Goal: Task Accomplishment & Management: Complete application form

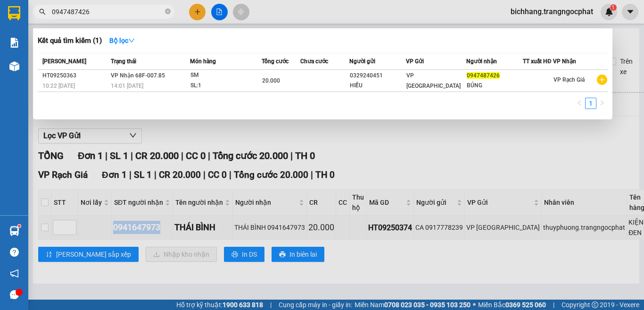
click at [113, 14] on input "0947487426" at bounding box center [107, 12] width 111 height 10
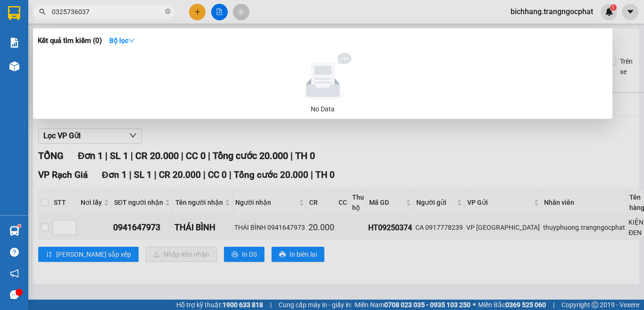
type input "0325736037"
click at [194, 11] on div at bounding box center [322, 155] width 644 height 310
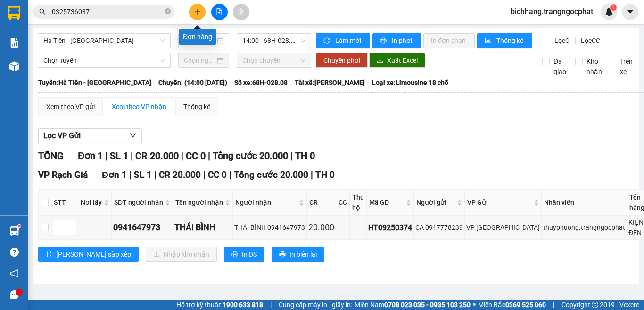
click at [194, 16] on button at bounding box center [197, 12] width 17 height 17
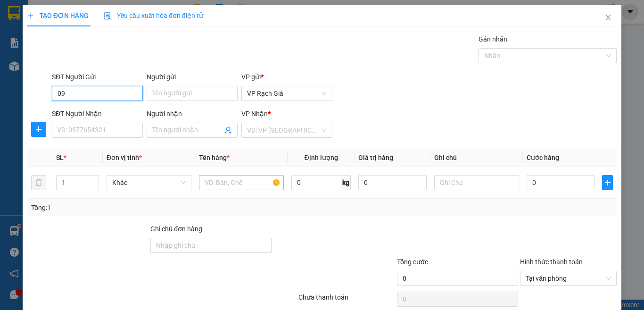
type input "0"
click at [90, 132] on input "SĐT Người Nhận" at bounding box center [97, 130] width 91 height 15
type input "2"
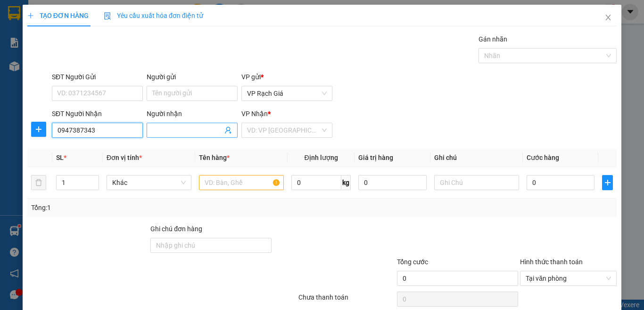
type input "0947387343"
click at [169, 133] on input "Người nhận" at bounding box center [187, 130] width 70 height 10
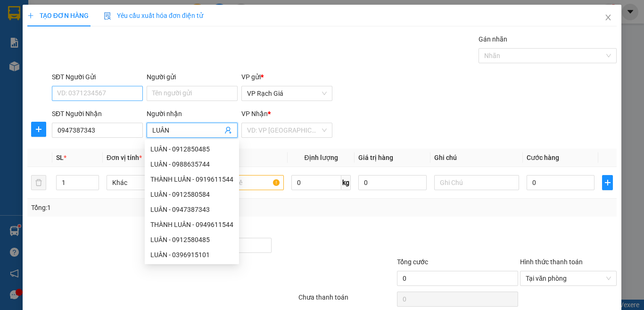
type input "LUÂN"
click at [114, 94] on input "SĐT Người Gửi" at bounding box center [97, 93] width 91 height 15
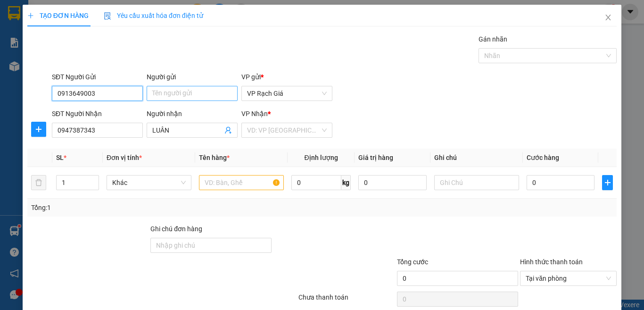
type input "0913649003"
click at [162, 95] on input "Người gửi" at bounding box center [192, 93] width 91 height 15
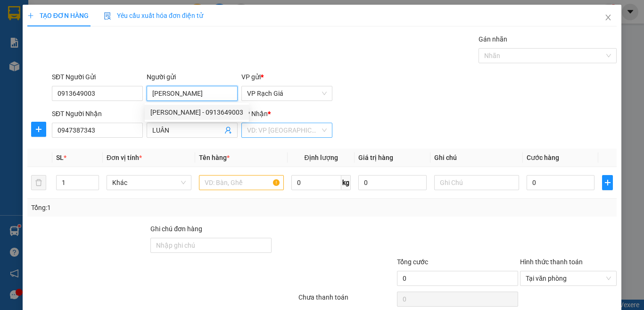
type input "[PERSON_NAME]"
click at [254, 130] on input "search" at bounding box center [283, 130] width 73 height 14
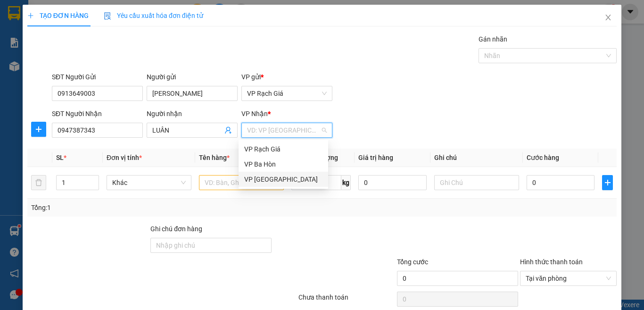
click at [262, 177] on div "VP [GEOGRAPHIC_DATA]" at bounding box center [283, 179] width 78 height 10
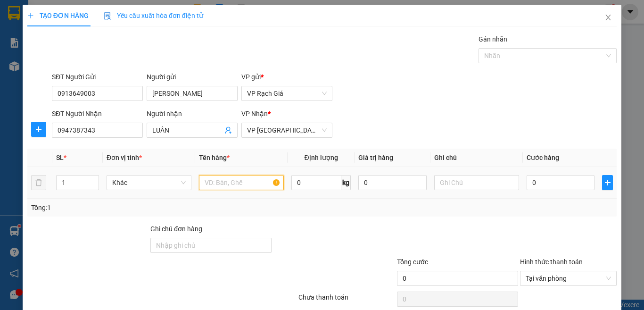
click at [236, 183] on input "text" at bounding box center [241, 182] width 85 height 15
type input "01 MIẾNG"
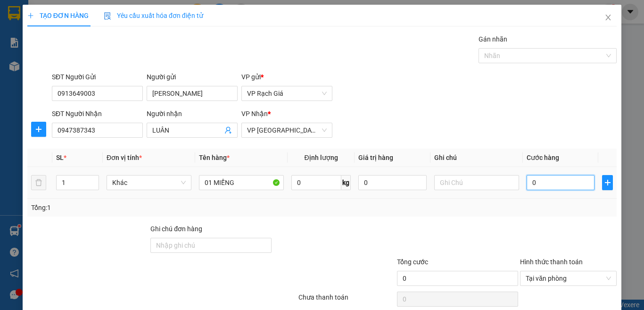
click at [549, 189] on input "0" at bounding box center [561, 182] width 68 height 15
type input "2"
type input "20"
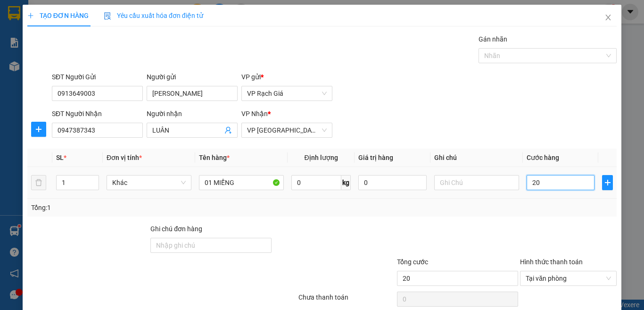
type input "200"
type input "2.000"
type input "20.000"
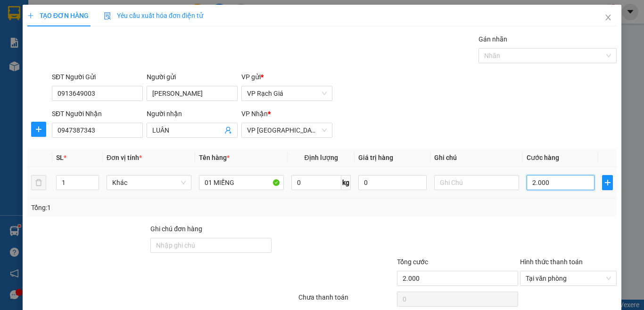
type input "20.000"
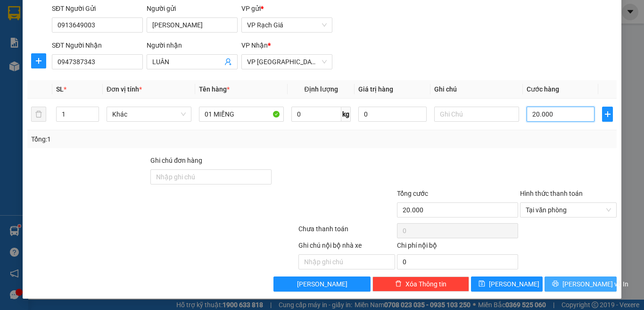
type input "20.000"
click at [556, 290] on button "[PERSON_NAME] và In" at bounding box center [581, 283] width 72 height 15
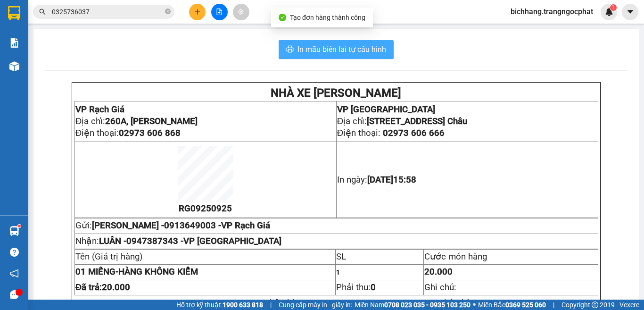
click at [340, 51] on span "In mẫu biên lai tự cấu hình" at bounding box center [342, 49] width 89 height 12
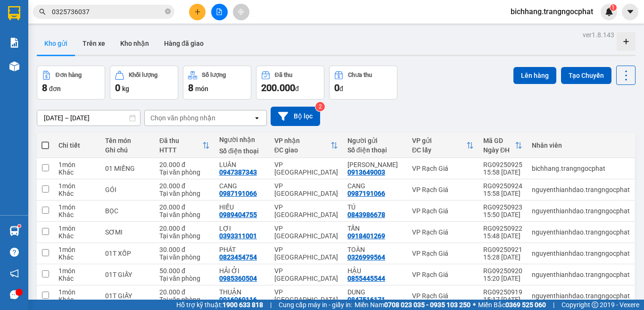
scroll to position [62, 0]
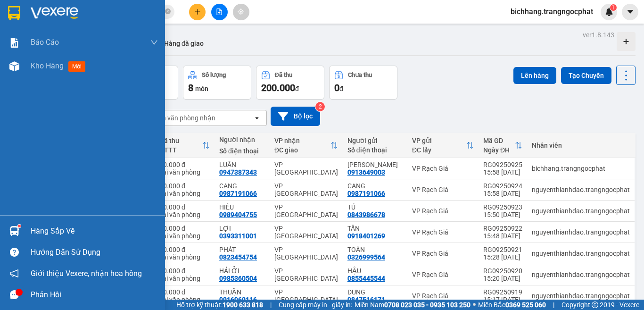
click at [45, 235] on div "Hàng sắp về" at bounding box center [94, 231] width 127 height 14
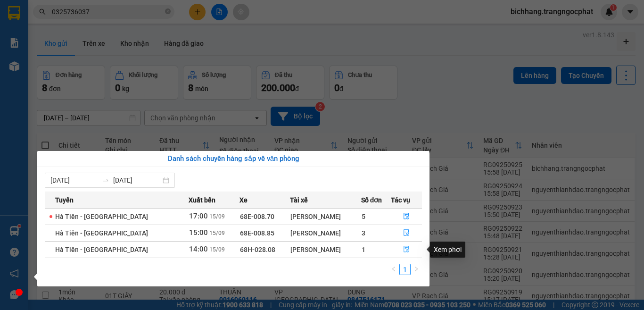
click at [400, 249] on button "button" at bounding box center [407, 249] width 31 height 15
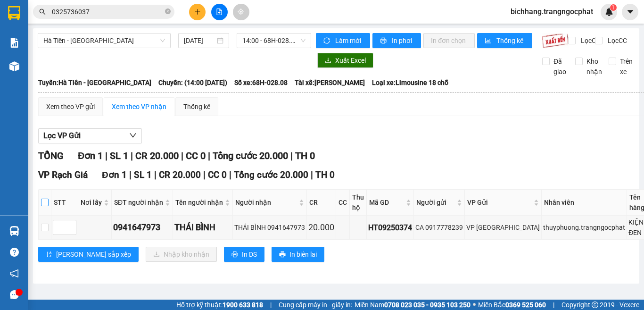
click at [43, 206] on input "checkbox" at bounding box center [45, 203] width 8 height 8
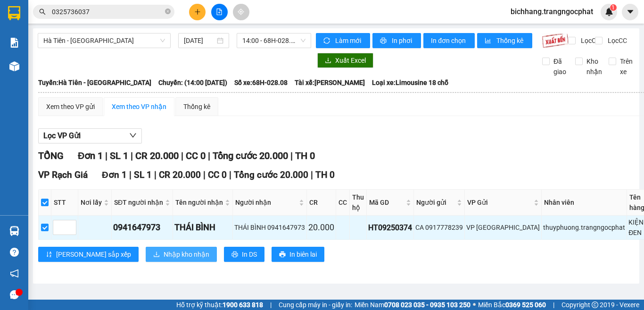
click at [164, 259] on span "Nhập kho nhận" at bounding box center [187, 254] width 46 height 10
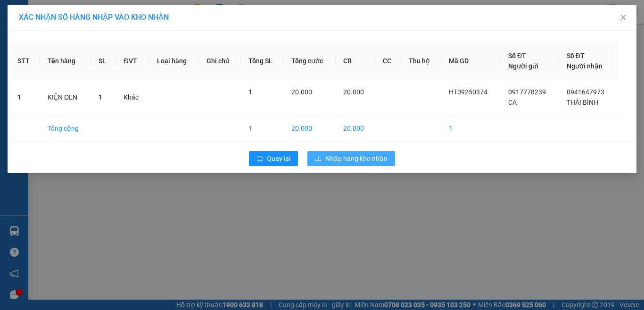
click at [365, 161] on span "Nhập hàng kho nhận" at bounding box center [357, 158] width 62 height 10
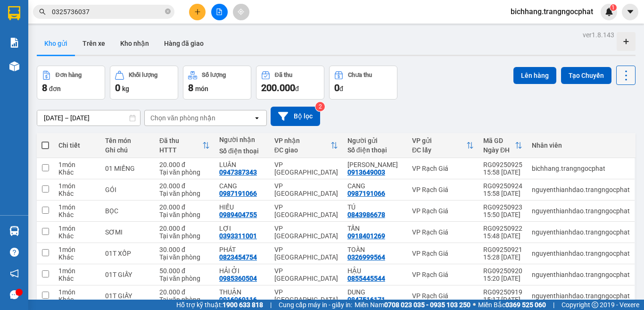
click at [620, 77] on icon at bounding box center [626, 75] width 13 height 13
click at [606, 136] on span "Làm mới" at bounding box center [605, 134] width 26 height 9
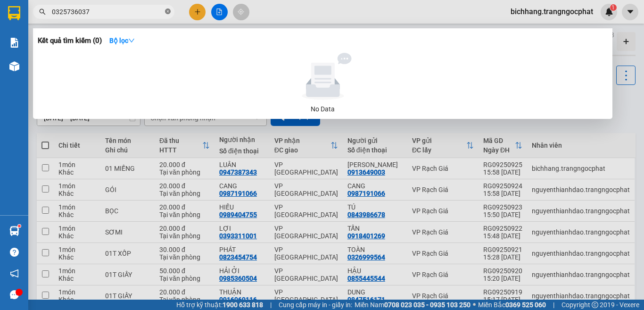
click at [169, 12] on icon "close-circle" at bounding box center [168, 11] width 6 height 6
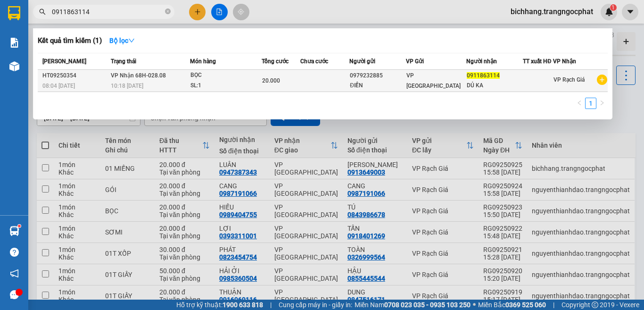
type input "0911863114"
click at [226, 79] on div "BỌC" at bounding box center [226, 75] width 71 height 10
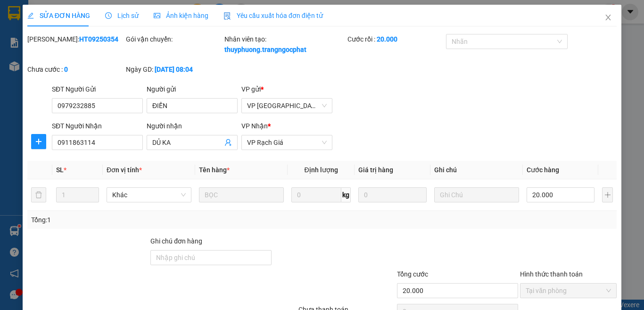
type input "0979232885"
type input "ĐIỀN"
type input "0911863114"
type input "DỦ KA"
type input "20.000"
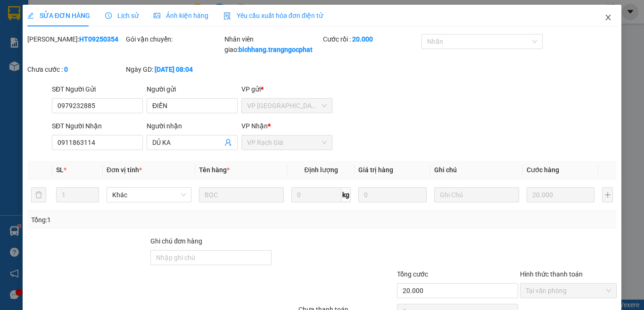
click at [606, 17] on icon "close" at bounding box center [608, 18] width 5 height 6
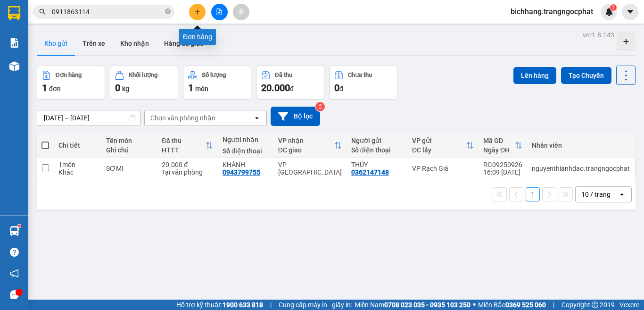
click at [196, 13] on icon "plus" at bounding box center [197, 11] width 7 height 7
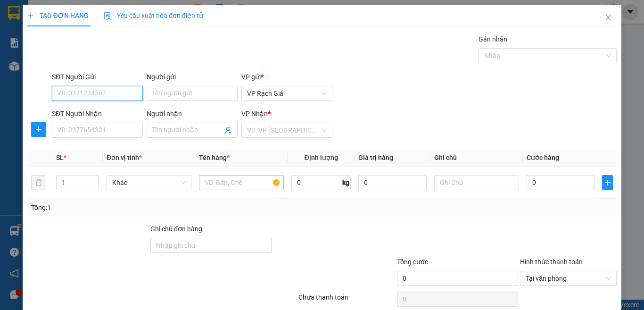
click at [112, 94] on input "SĐT Người Gửi" at bounding box center [97, 93] width 91 height 15
click at [216, 186] on input "text" at bounding box center [241, 182] width 85 height 15
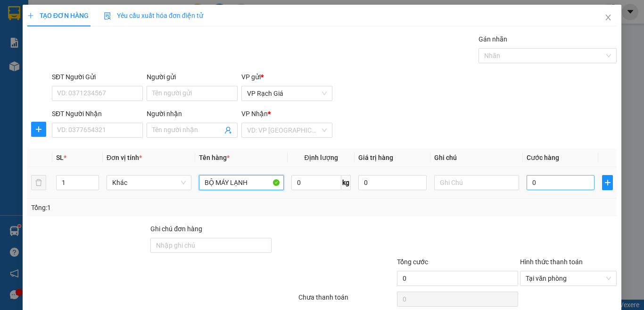
type input "BỘ MÁY LẠNH"
click at [559, 184] on input "0" at bounding box center [561, 182] width 68 height 15
type input "8"
type input "0"
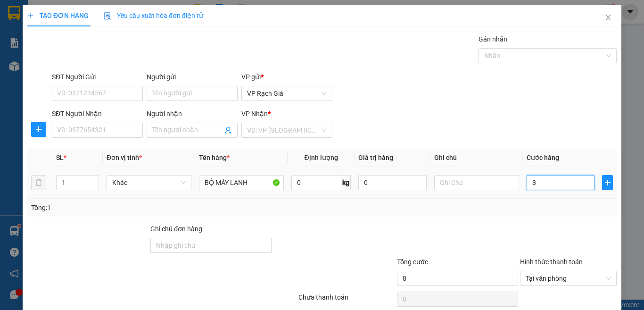
type input "0"
type input "01"
type input "1"
type input "010"
type input "10"
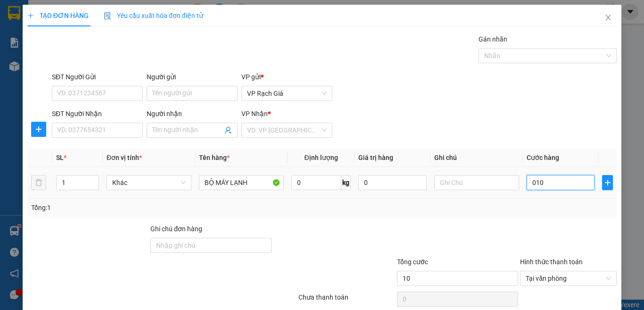
type input "0.100"
type input "100"
type input "010"
type input "10"
type input "01"
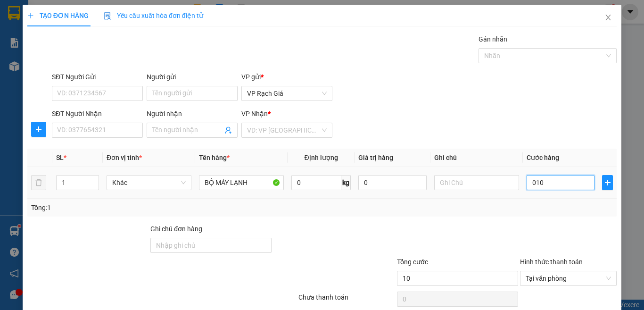
type input "1"
type input "0"
click at [527, 186] on input "0" at bounding box center [561, 182] width 68 height 15
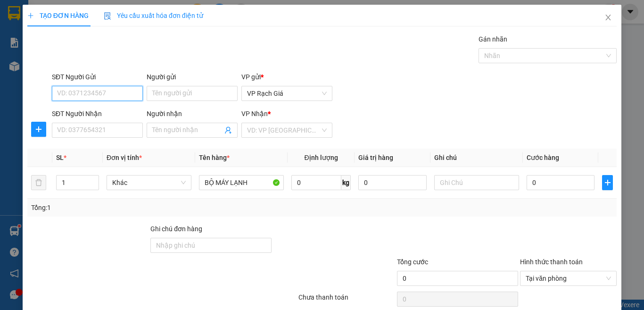
click at [123, 97] on input "SĐT Người Gửi" at bounding box center [97, 93] width 91 height 15
type input "0919879346"
click at [165, 92] on input "Người gửi" at bounding box center [192, 93] width 91 height 15
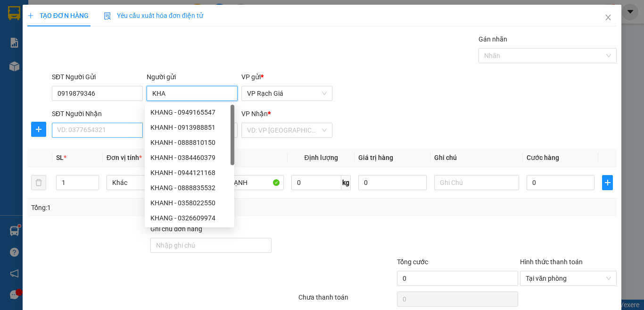
type input "KHA"
click at [108, 132] on input "SĐT Người Nhận" at bounding box center [97, 130] width 91 height 15
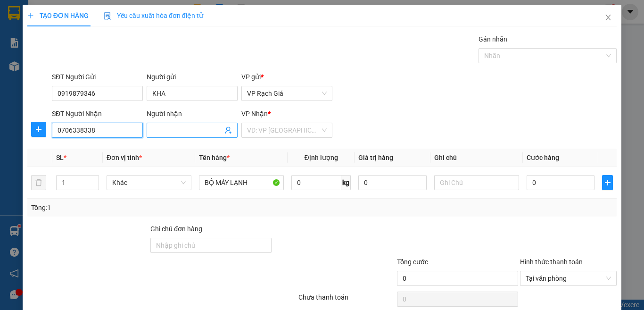
type input "0706338338"
click at [160, 133] on input "Người nhận" at bounding box center [187, 130] width 70 height 10
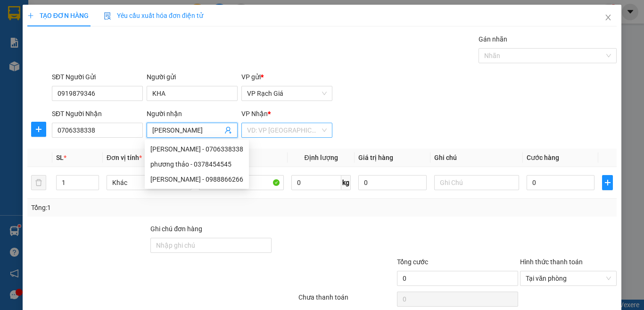
type input "[PERSON_NAME]"
click at [262, 131] on input "search" at bounding box center [283, 130] width 73 height 14
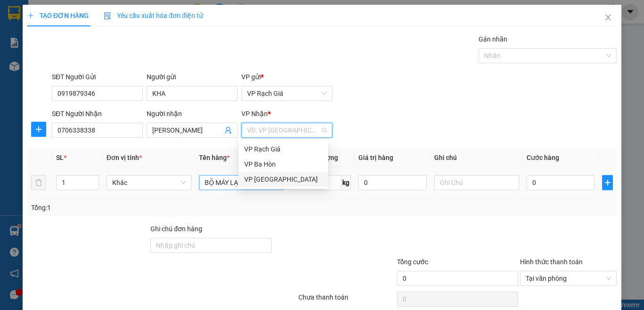
click at [266, 179] on div "VP [GEOGRAPHIC_DATA]" at bounding box center [283, 179] width 78 height 10
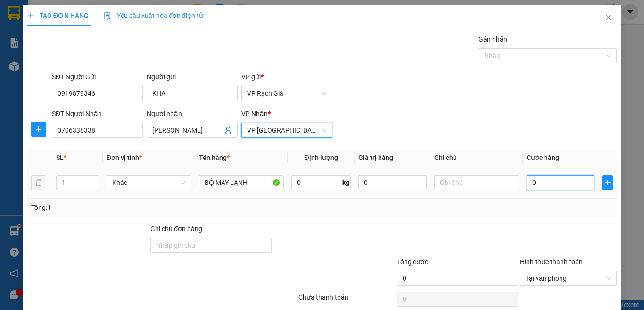
click at [527, 185] on input "0" at bounding box center [561, 182] width 68 height 15
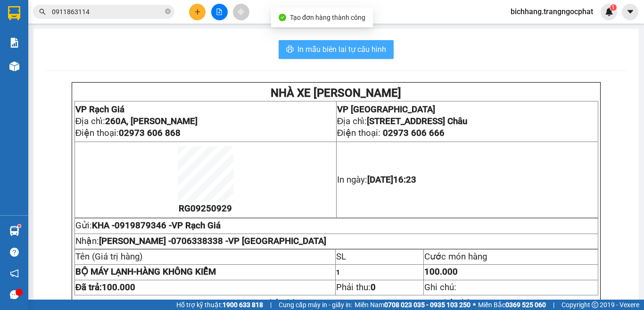
click at [349, 52] on span "In mẫu biên lai tự cấu hình" at bounding box center [342, 49] width 89 height 12
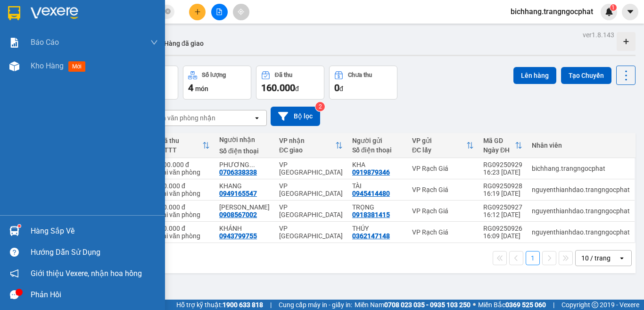
click at [53, 233] on div "Hàng sắp về" at bounding box center [94, 231] width 127 height 14
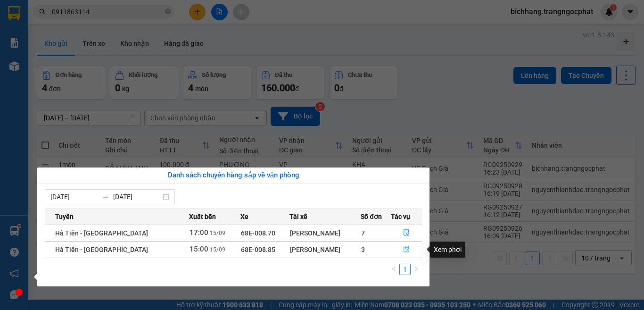
click at [406, 249] on icon "file-done" at bounding box center [406, 249] width 7 height 7
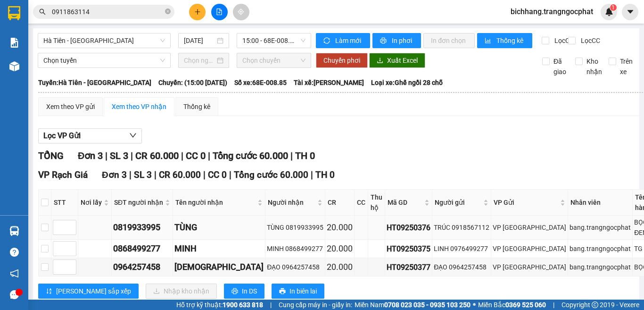
click at [149, 234] on div "0819933995" at bounding box center [142, 227] width 58 height 13
click at [147, 255] on div "0868499277" at bounding box center [142, 248] width 58 height 13
click at [147, 274] on div "0964257458" at bounding box center [142, 266] width 58 height 13
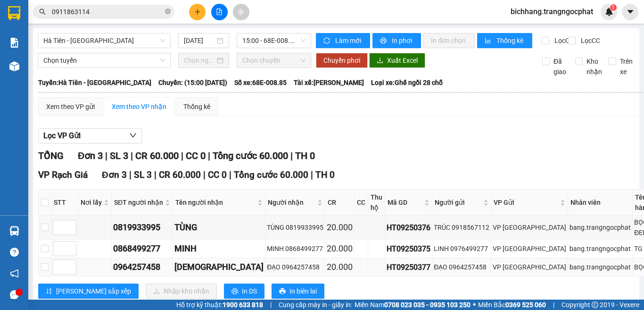
click at [147, 274] on div "0964257458" at bounding box center [142, 266] width 58 height 13
click at [167, 11] on icon "close-circle" at bounding box center [168, 11] width 6 height 6
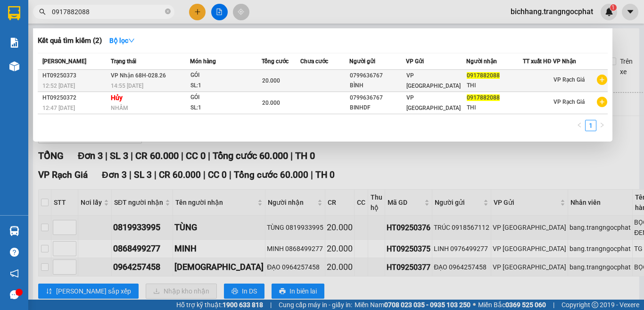
type input "0917882088"
click at [209, 76] on div "GÓI" at bounding box center [226, 75] width 71 height 10
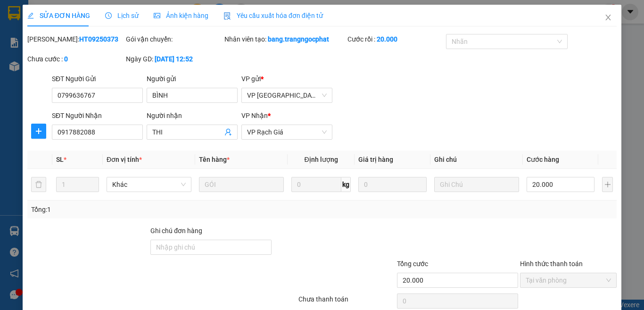
type input "0799636767"
type input "BÌNH"
type input "0917882088"
type input "THI"
type input "20.000"
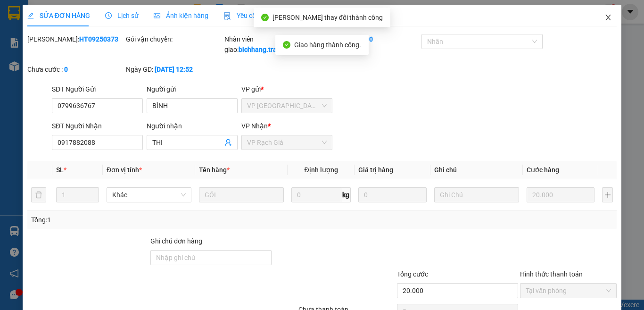
click at [605, 15] on icon "close" at bounding box center [609, 18] width 8 height 8
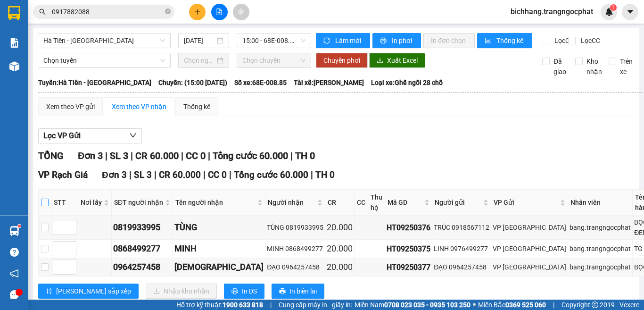
click at [43, 197] on label at bounding box center [45, 202] width 8 height 10
click at [43, 199] on input "checkbox" at bounding box center [45, 203] width 8 height 8
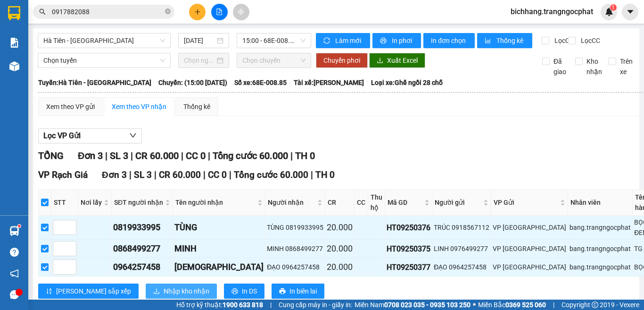
click at [164, 286] on span "Nhập kho nhận" at bounding box center [187, 291] width 46 height 10
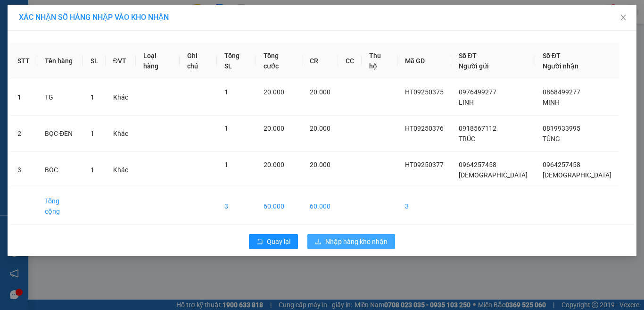
click at [359, 236] on span "Nhập hàng kho nhận" at bounding box center [357, 241] width 62 height 10
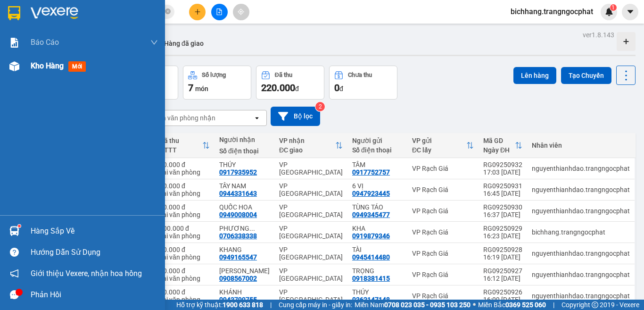
click at [43, 67] on span "Kho hàng" at bounding box center [47, 65] width 33 height 9
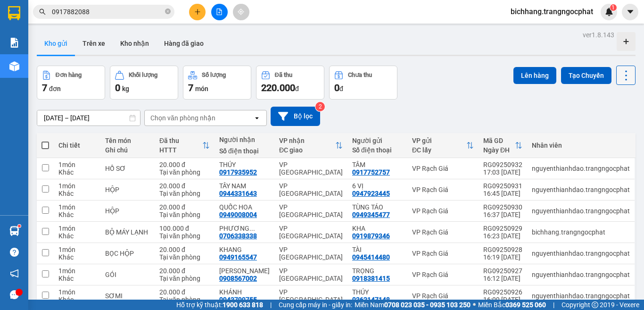
click at [626, 76] on icon at bounding box center [627, 75] width 2 height 10
click at [601, 136] on span "Làm mới" at bounding box center [605, 134] width 26 height 9
